Goal: Information Seeking & Learning: Learn about a topic

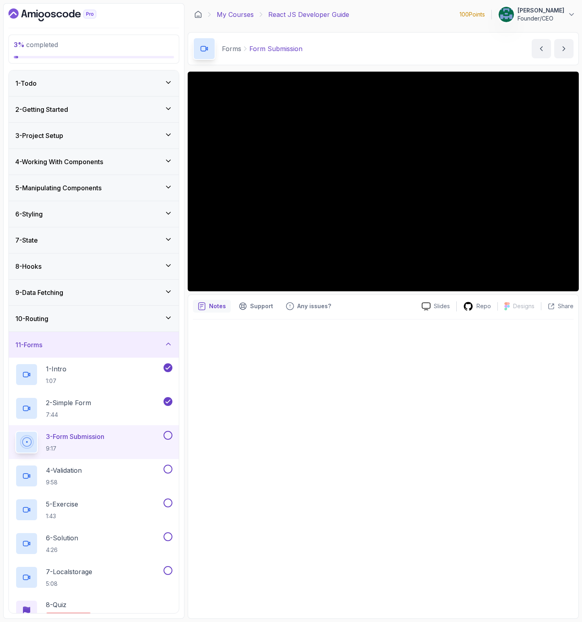
click at [227, 12] on link "My Courses" at bounding box center [235, 15] width 37 height 10
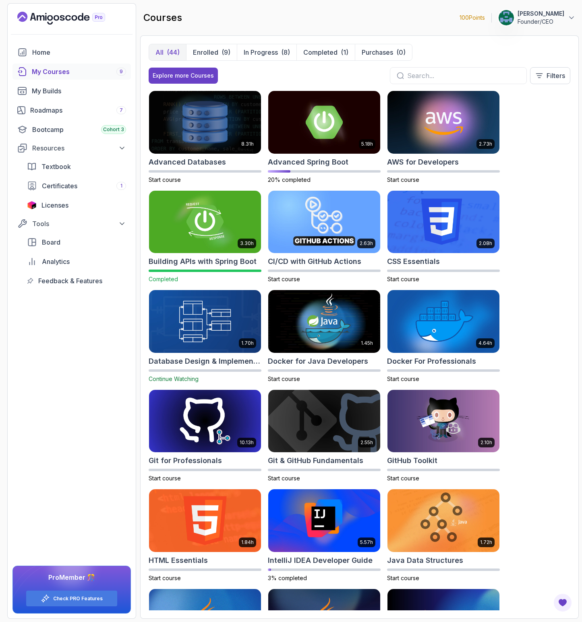
click at [445, 79] on input "text" at bounding box center [463, 76] width 113 height 10
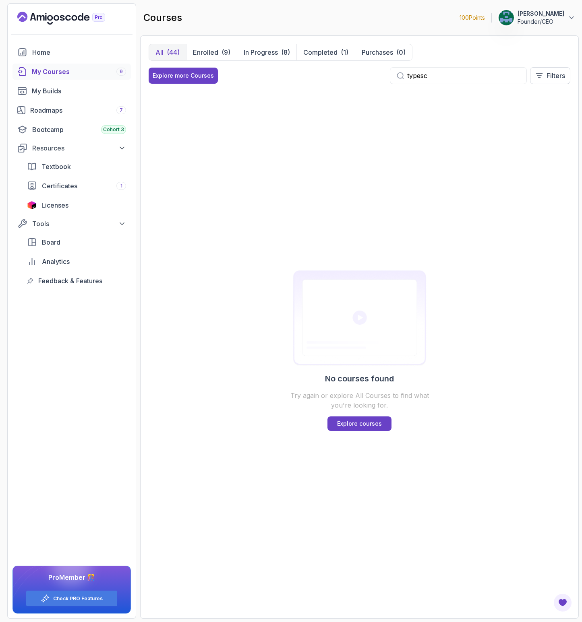
type input "typesc"
click at [363, 416] on div "No courses found Try again or explore All Courses to find what you're looking f…" at bounding box center [359, 351] width 155 height 488
click at [359, 422] on p "Explore courses" at bounding box center [359, 424] width 45 height 8
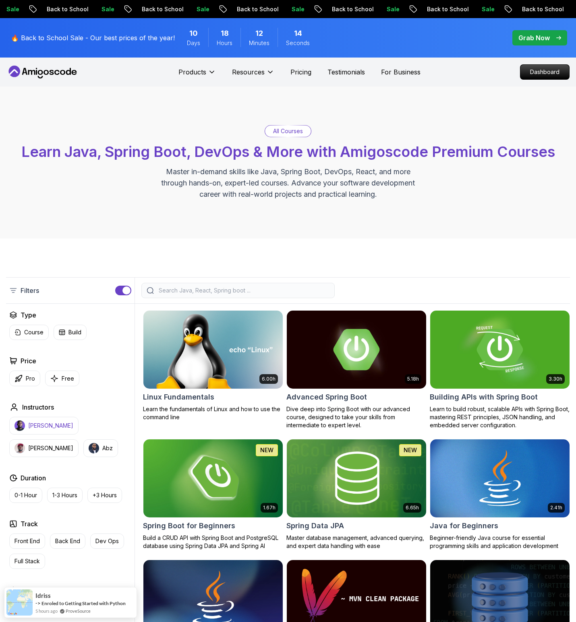
click at [51, 429] on p "[PERSON_NAME]" at bounding box center [50, 426] width 45 height 8
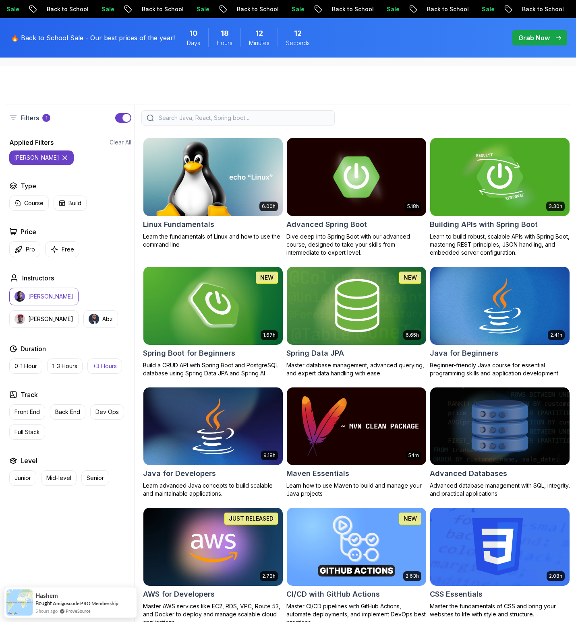
scroll to position [178, 0]
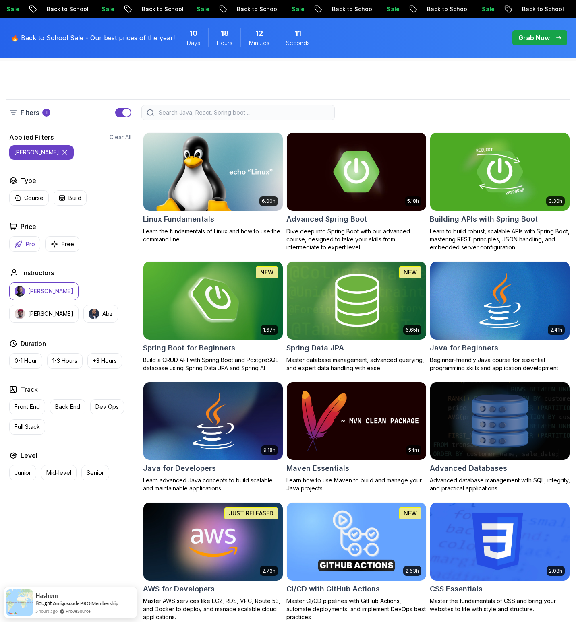
click at [29, 245] on p "Pro" at bounding box center [30, 244] width 9 height 8
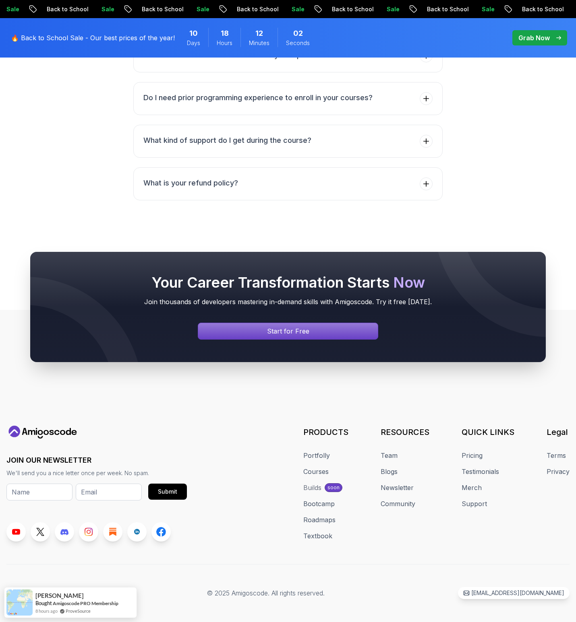
scroll to position [2941, 0]
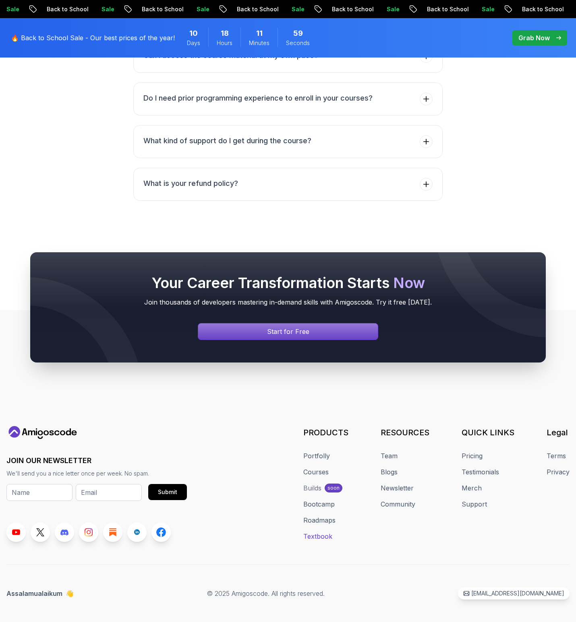
click at [322, 532] on link "Textbook" at bounding box center [317, 537] width 29 height 10
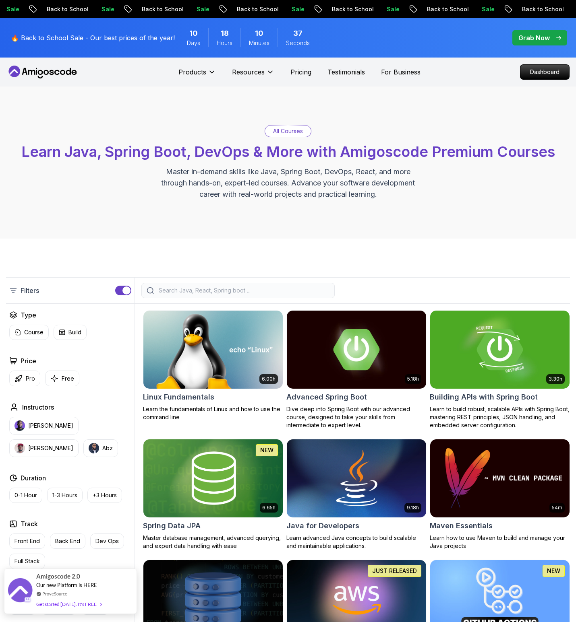
click at [87, 605] on div "Get started [DATE]. It's FREE" at bounding box center [68, 604] width 65 height 9
